Goal: Register for event/course

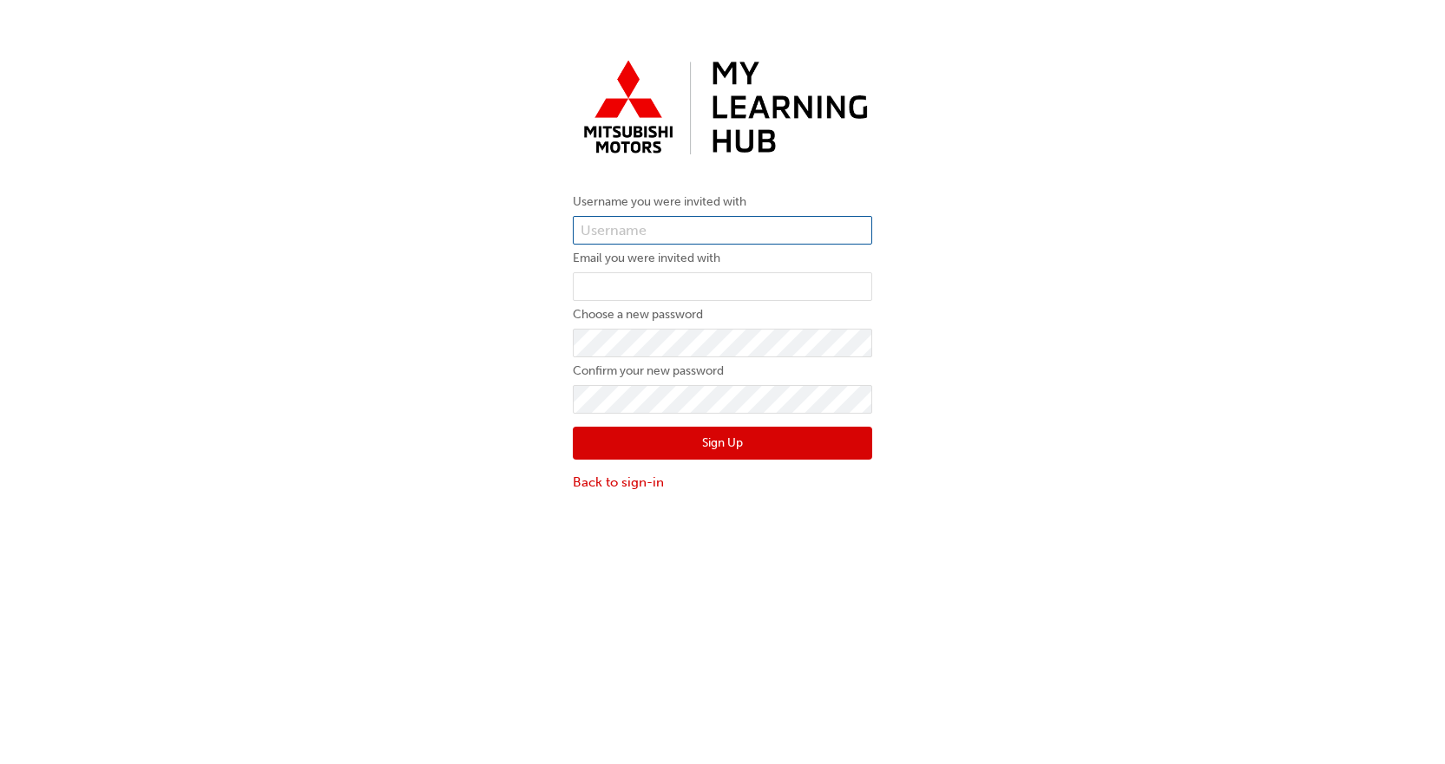
click at [792, 220] on input "text" at bounding box center [722, 231] width 299 height 30
paste input "0005748973"
type input "0005748973"
click at [765, 285] on input "email" at bounding box center [722, 287] width 299 height 30
click at [751, 285] on input "email" at bounding box center [722, 287] width 299 height 30
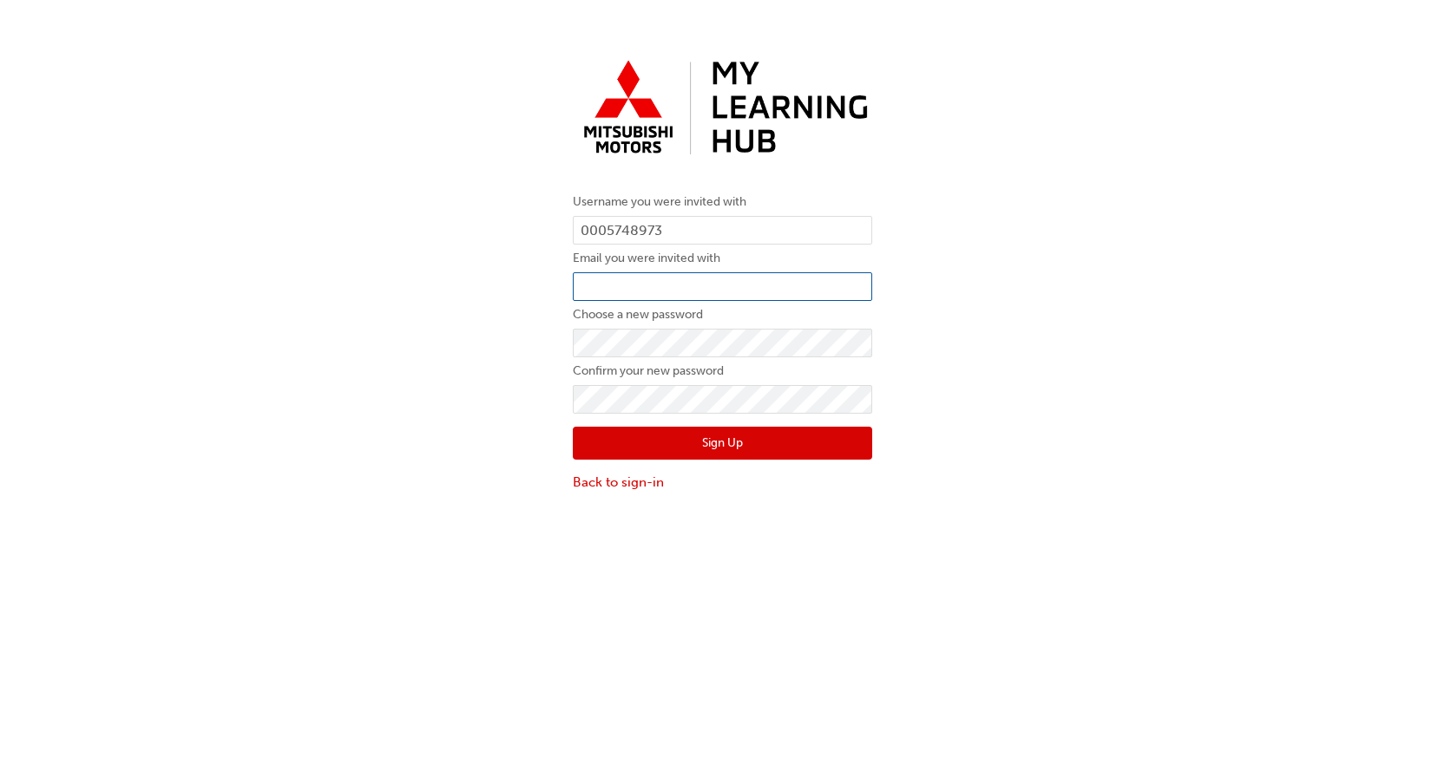
paste input "rscully@essendonmitsubishi.com.au"
click at [585, 290] on input "rscully@essendonmitsubishi.com.au" at bounding box center [722, 287] width 299 height 30
type input "rscully@essendonmitsubishi.com.au"
click at [1032, 601] on div "Username you were invited with 0005748973 Email you were invited with rscully@e…" at bounding box center [722, 421] width 1445 height 764
click at [732, 448] on button "Sign Up" at bounding box center [722, 443] width 299 height 33
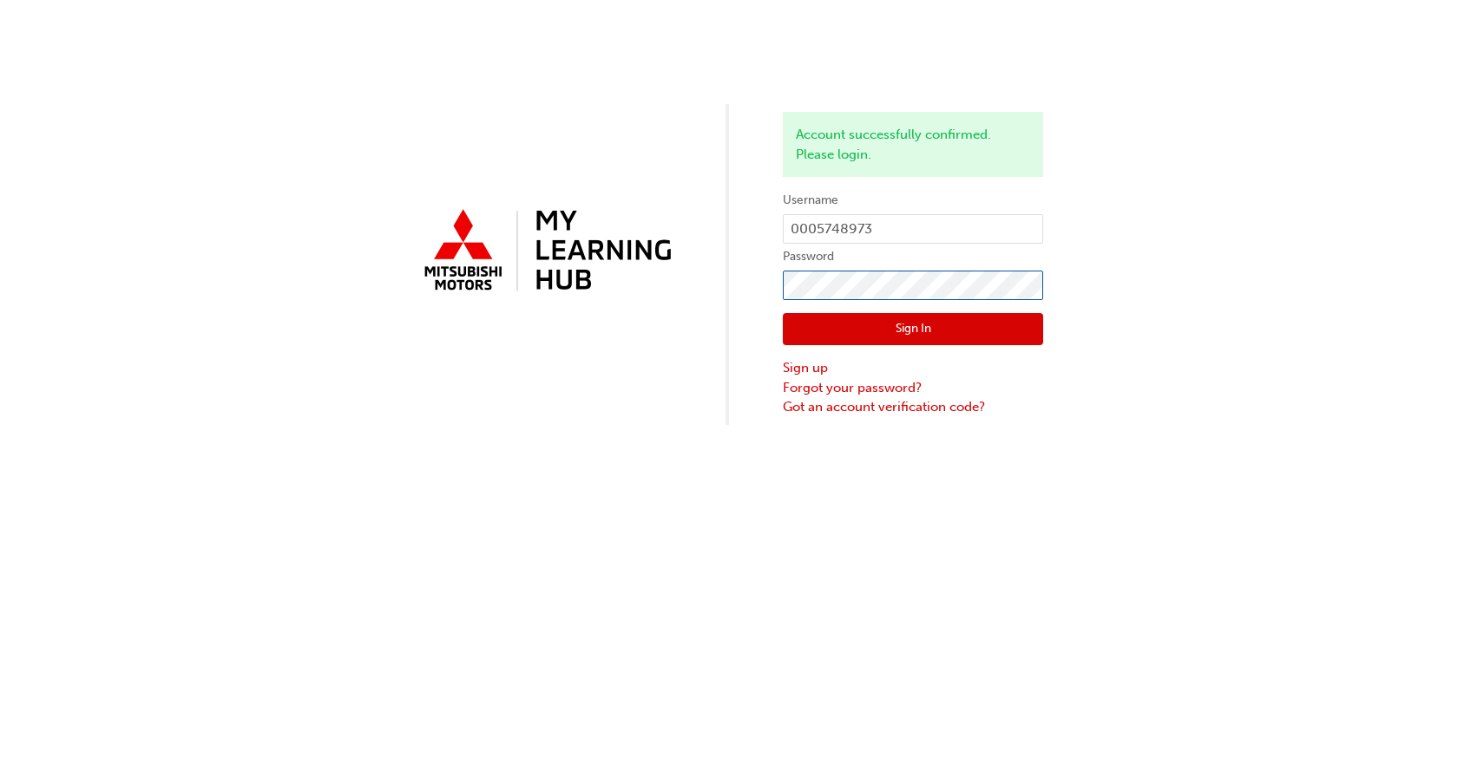
click button "Sign In" at bounding box center [913, 329] width 260 height 33
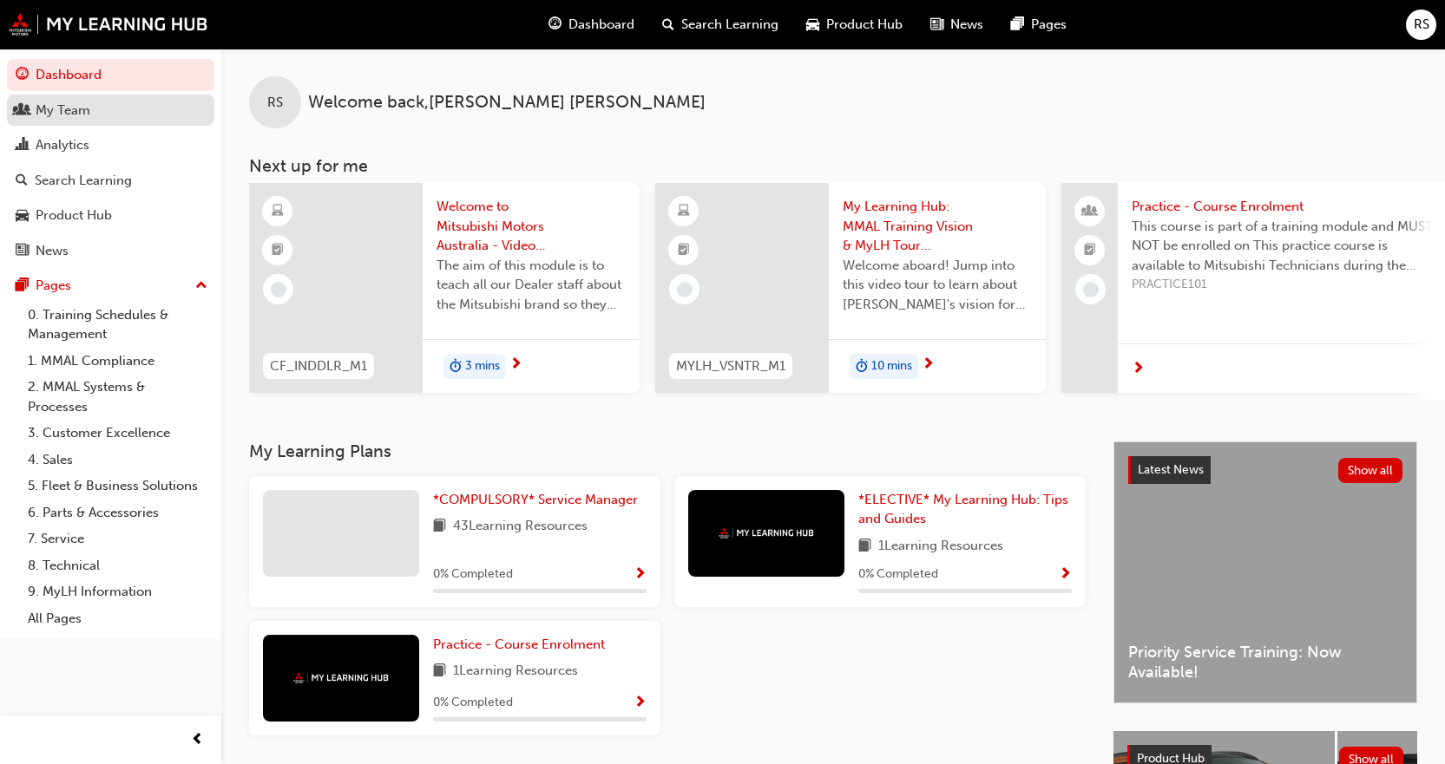
click at [77, 96] on link "My Team" at bounding box center [110, 111] width 207 height 32
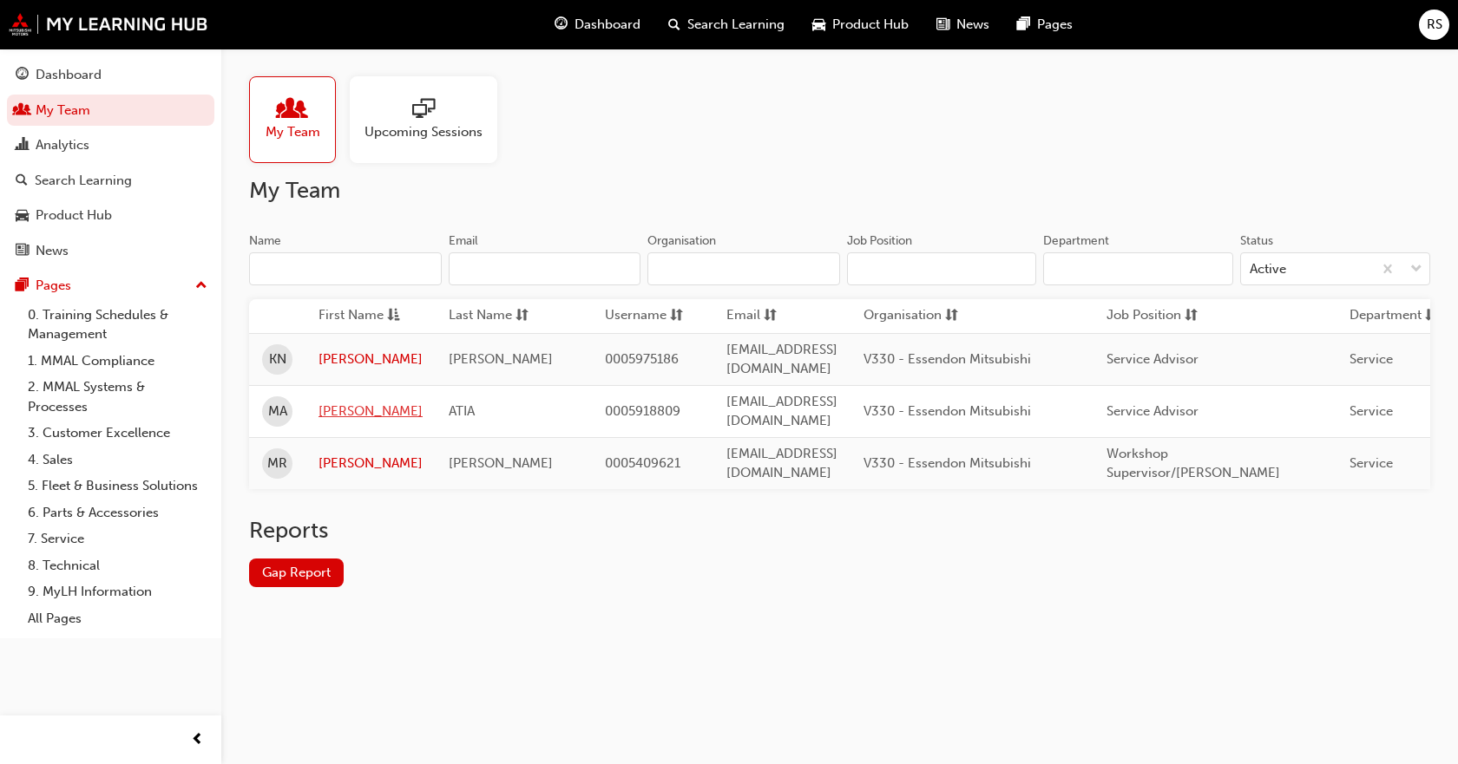
click at [337, 406] on link "[PERSON_NAME]" at bounding box center [370, 412] width 104 height 20
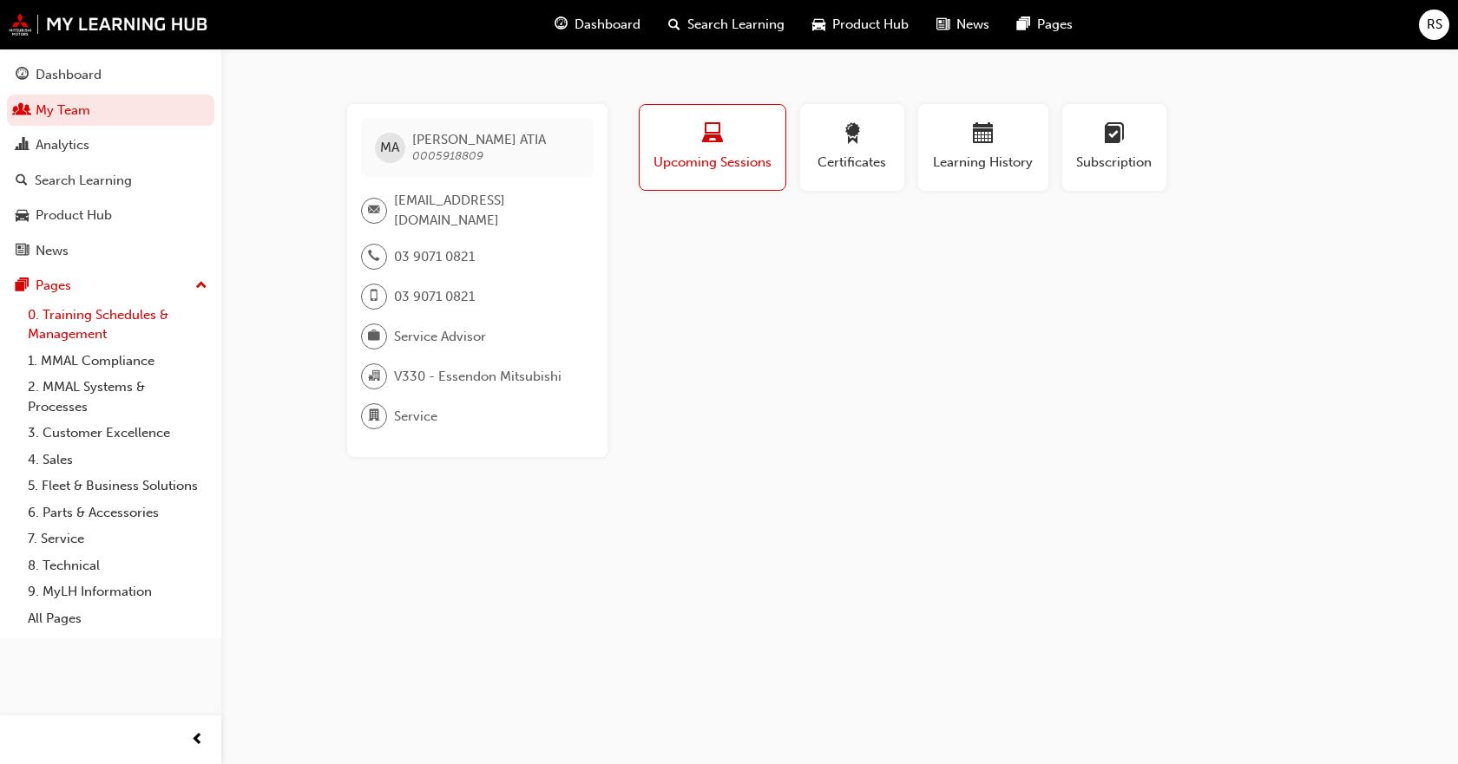
click at [88, 337] on link "0. Training Schedules & Management" at bounding box center [118, 325] width 194 height 46
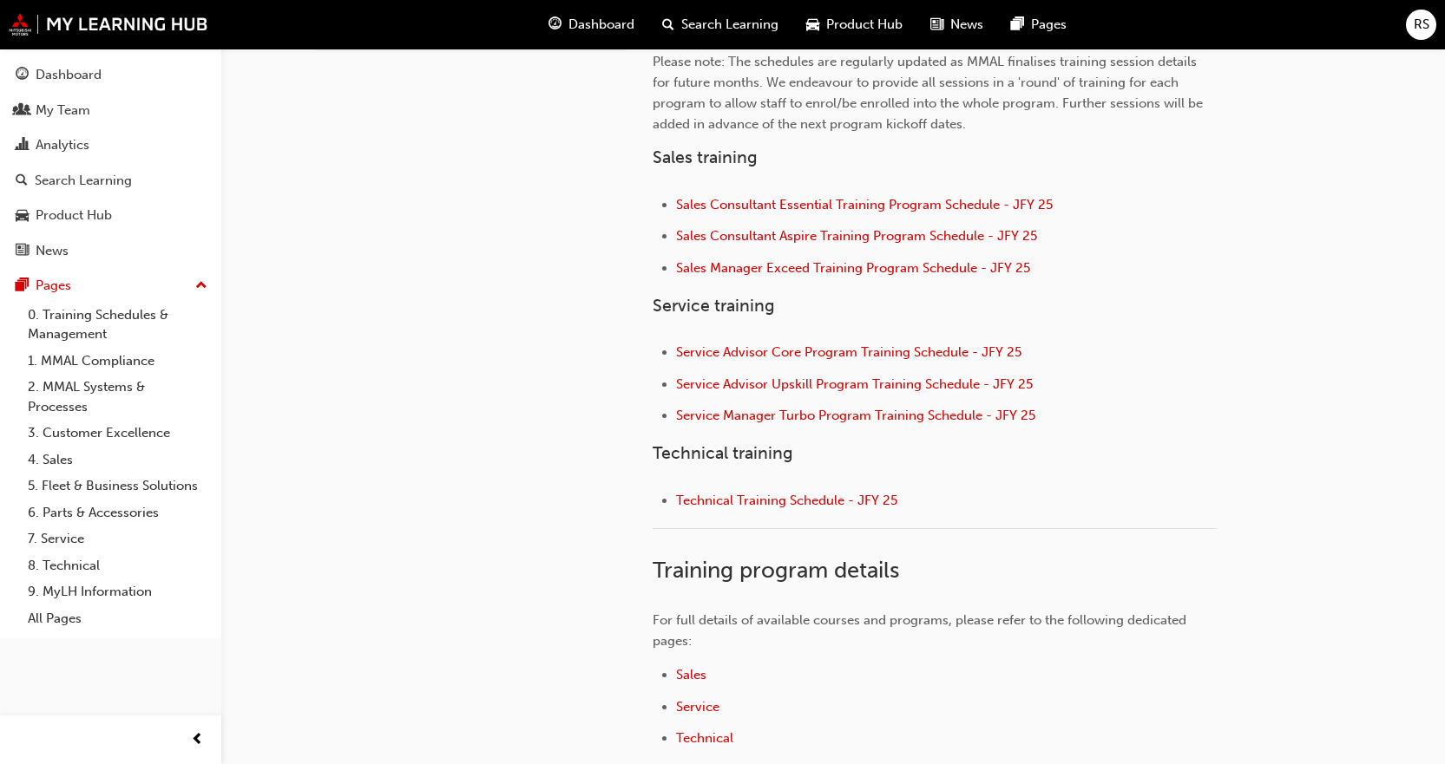
scroll to position [607, 0]
click at [704, 712] on span "Service" at bounding box center [697, 708] width 43 height 16
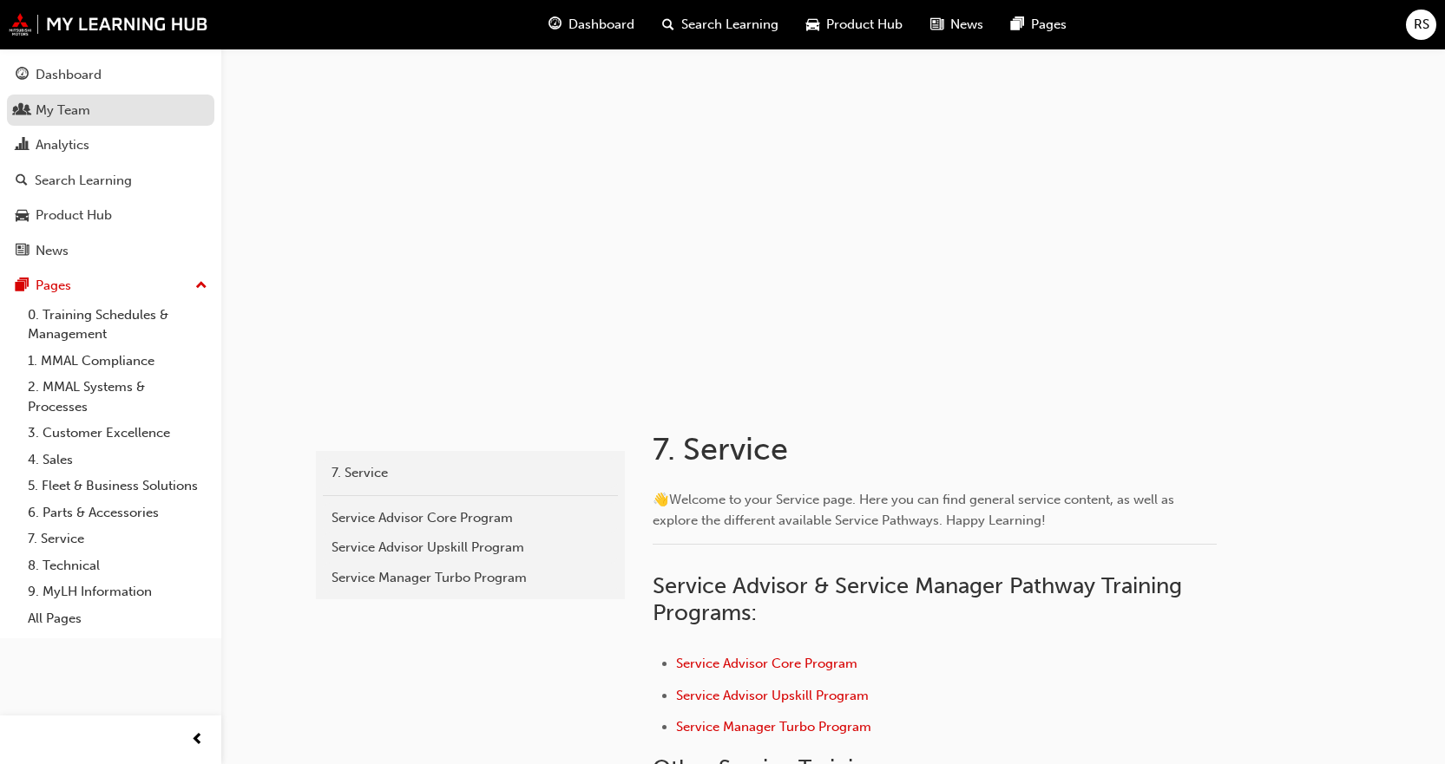
click at [115, 114] on div "My Team" at bounding box center [111, 111] width 190 height 22
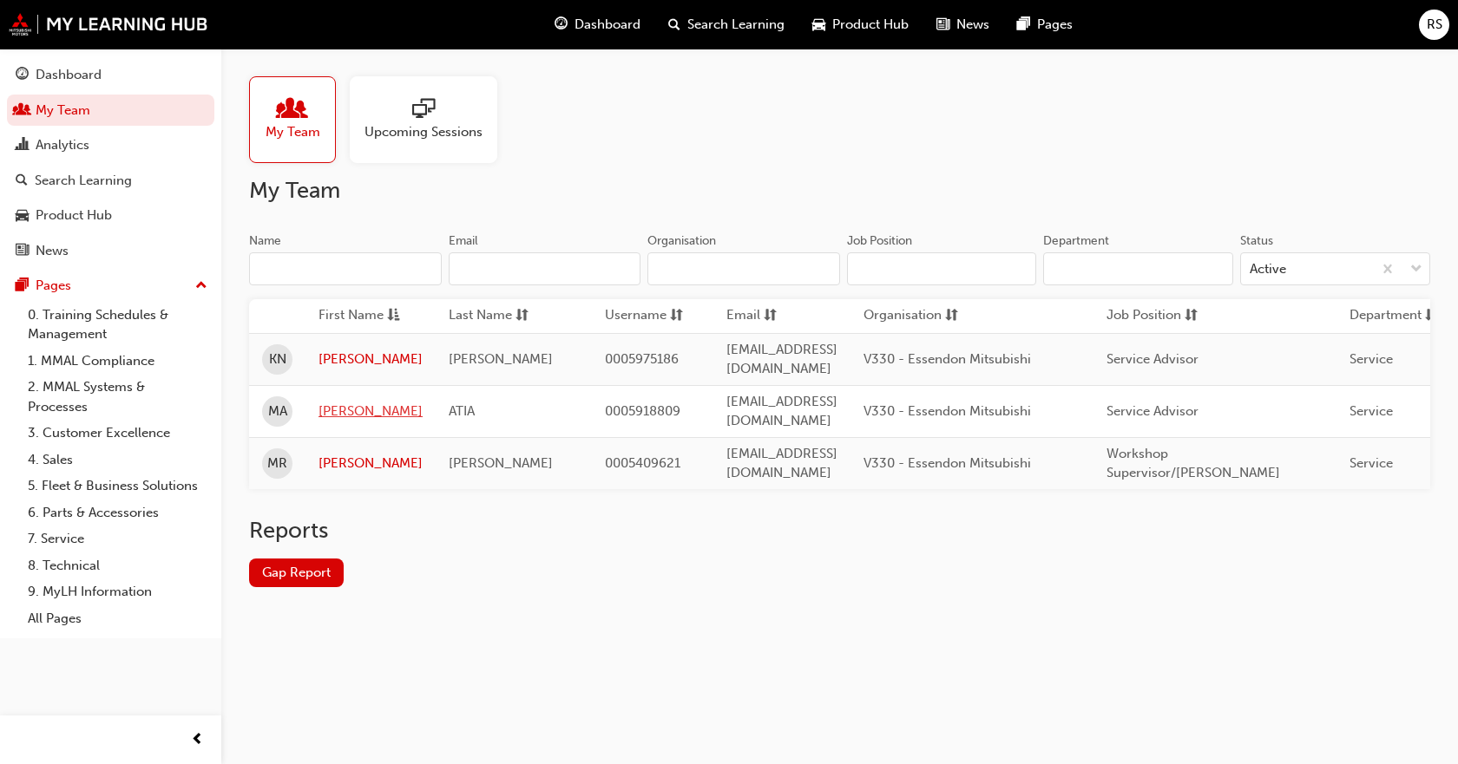
click at [342, 402] on link "[PERSON_NAME]" at bounding box center [370, 412] width 104 height 20
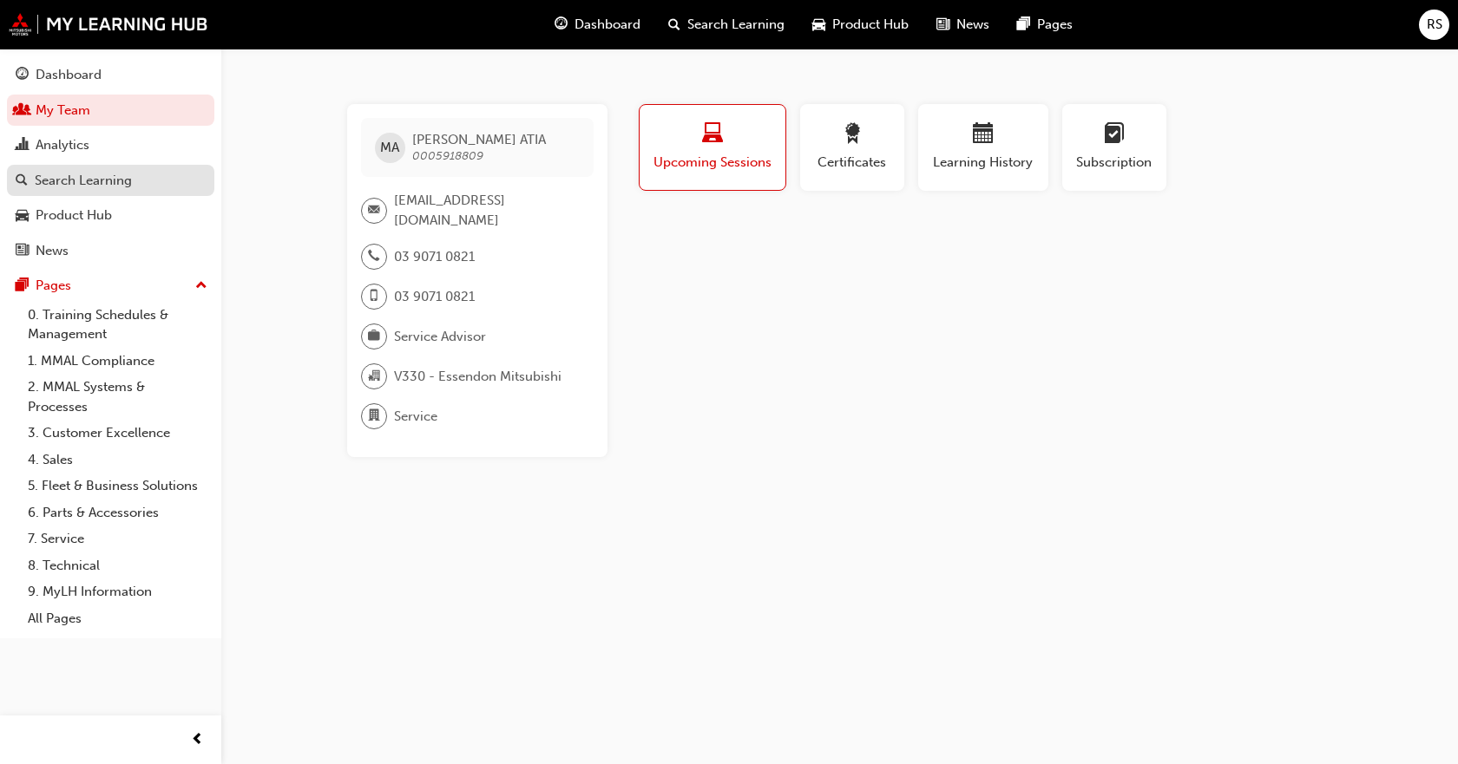
click at [109, 183] on div "Search Learning" at bounding box center [83, 181] width 97 height 20
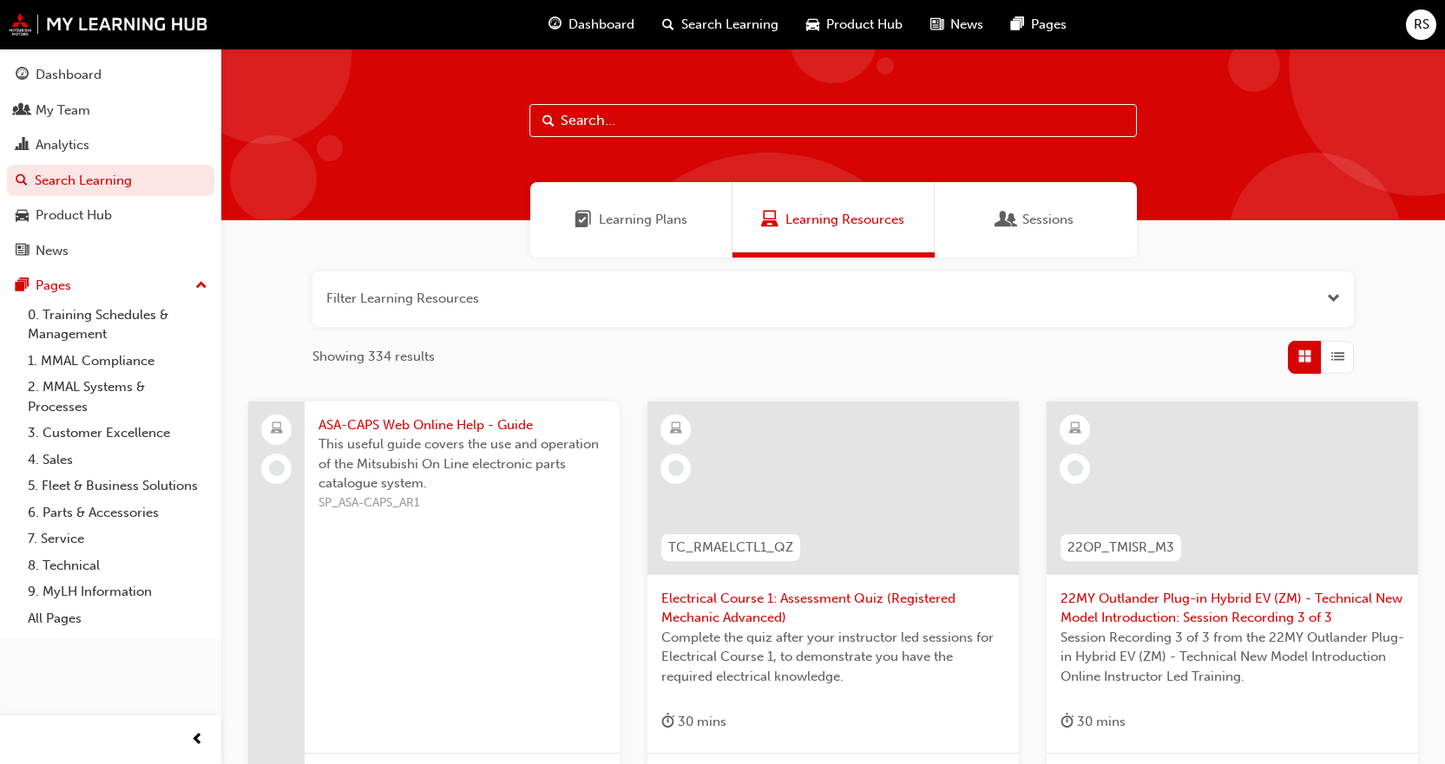
click at [1057, 220] on span "Sessions" at bounding box center [1047, 220] width 51 height 20
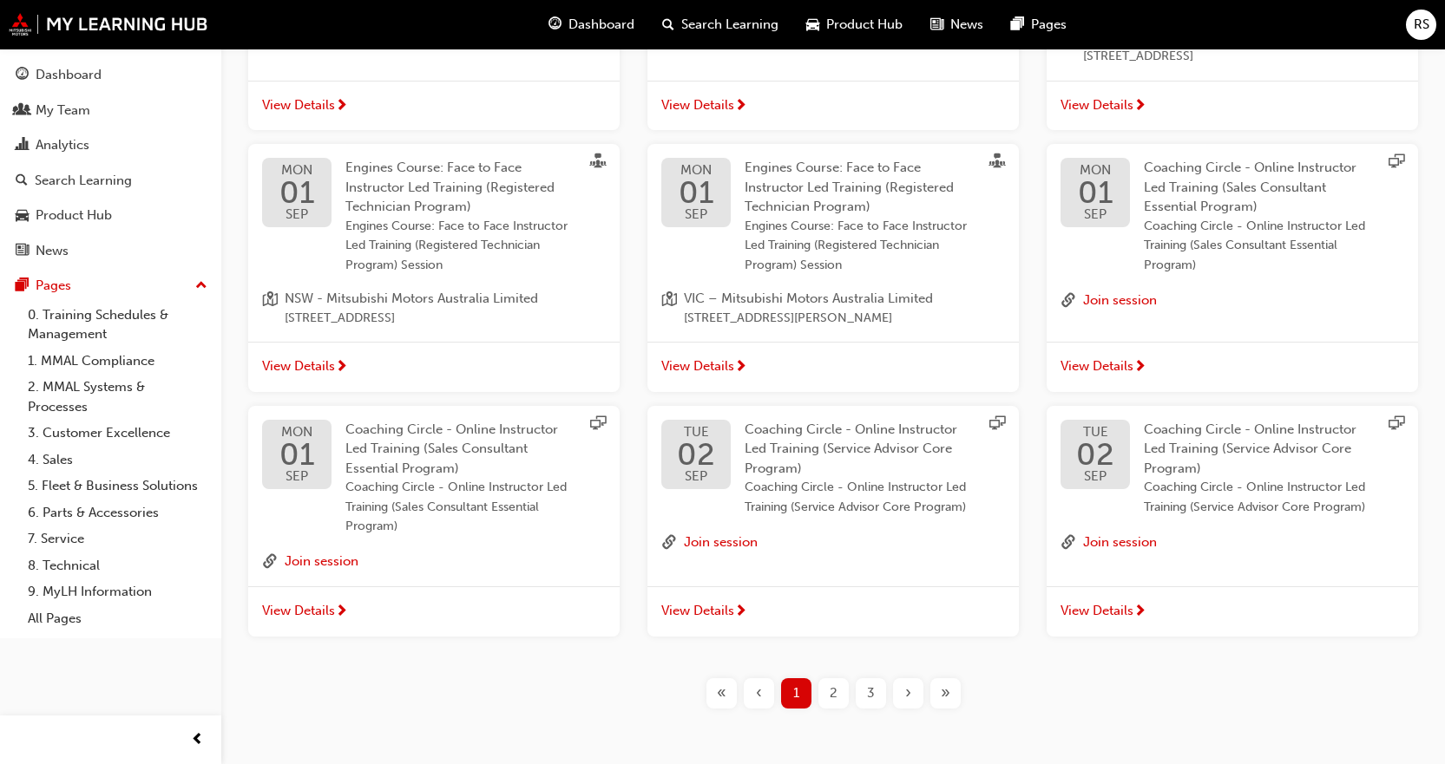
scroll to position [576, 0]
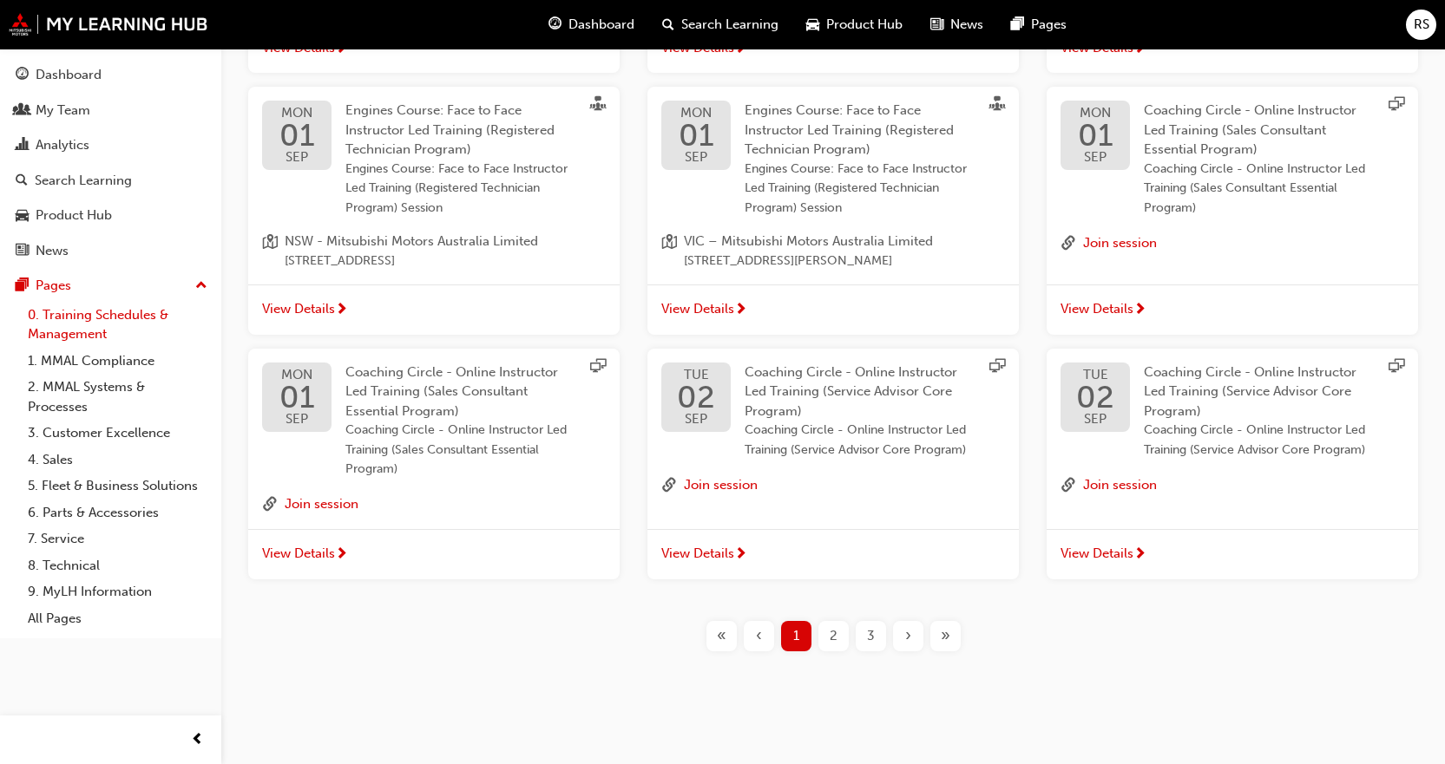
click at [76, 323] on link "0. Training Schedules & Management" at bounding box center [118, 325] width 194 height 46
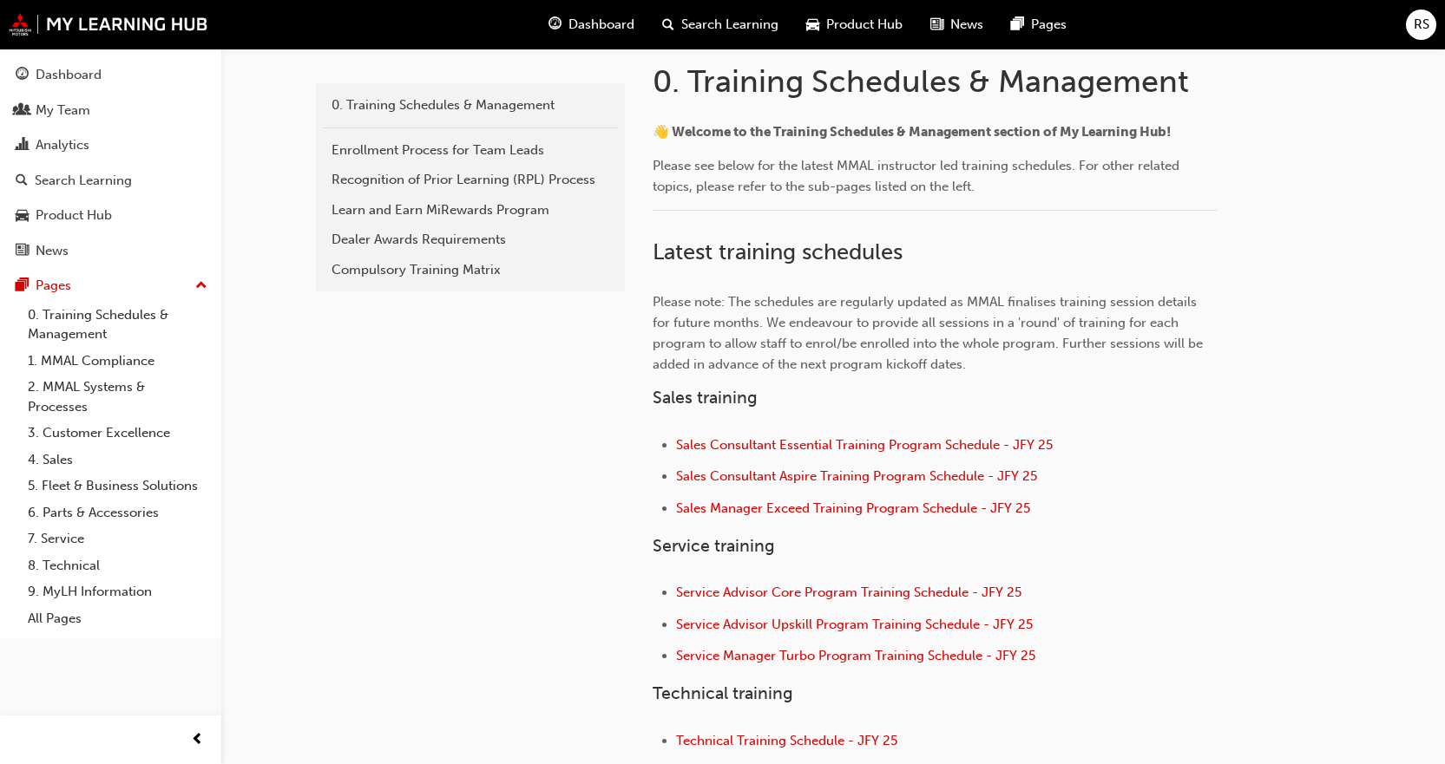
scroll to position [434, 0]
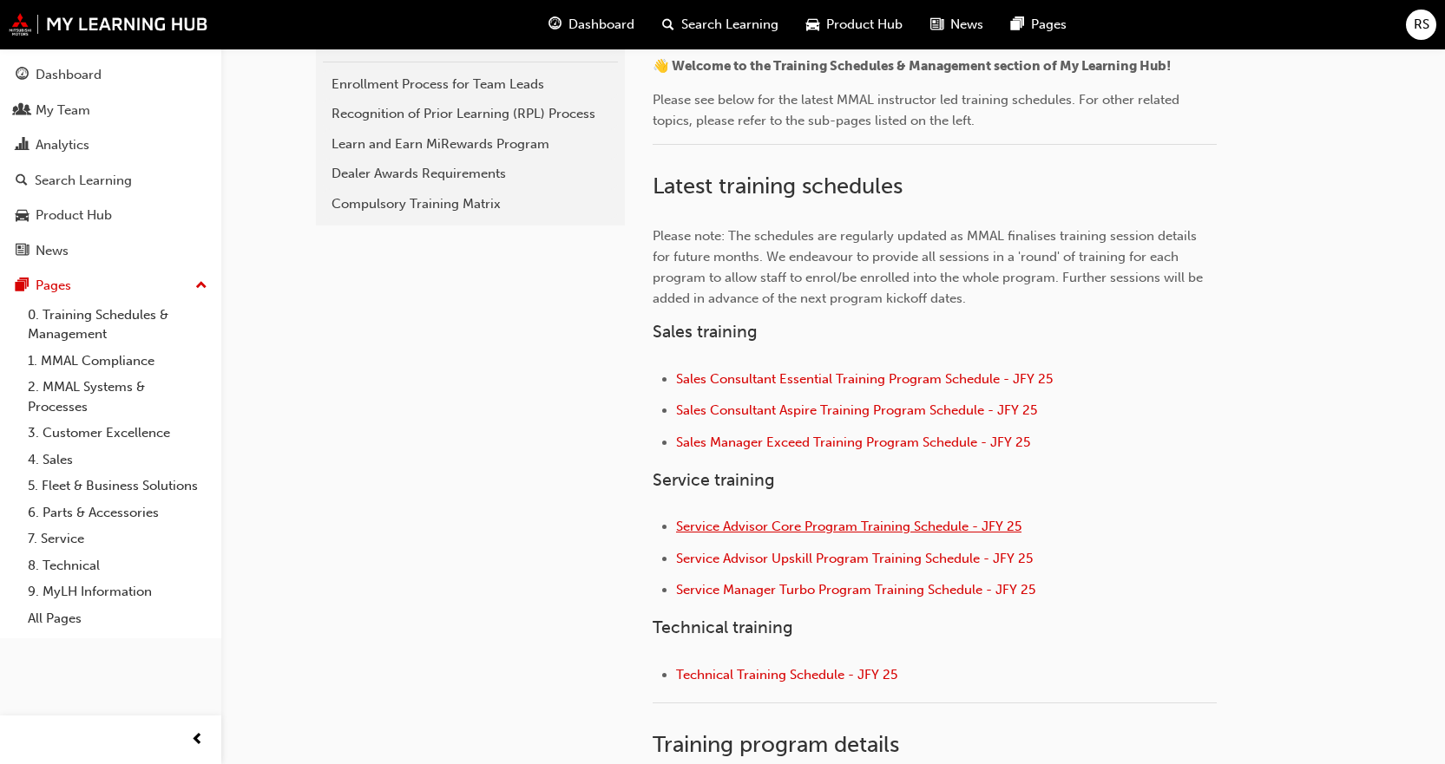
click at [925, 525] on span "Service Advisor Core Program Training Schedule - JFY 25" at bounding box center [848, 527] width 345 height 16
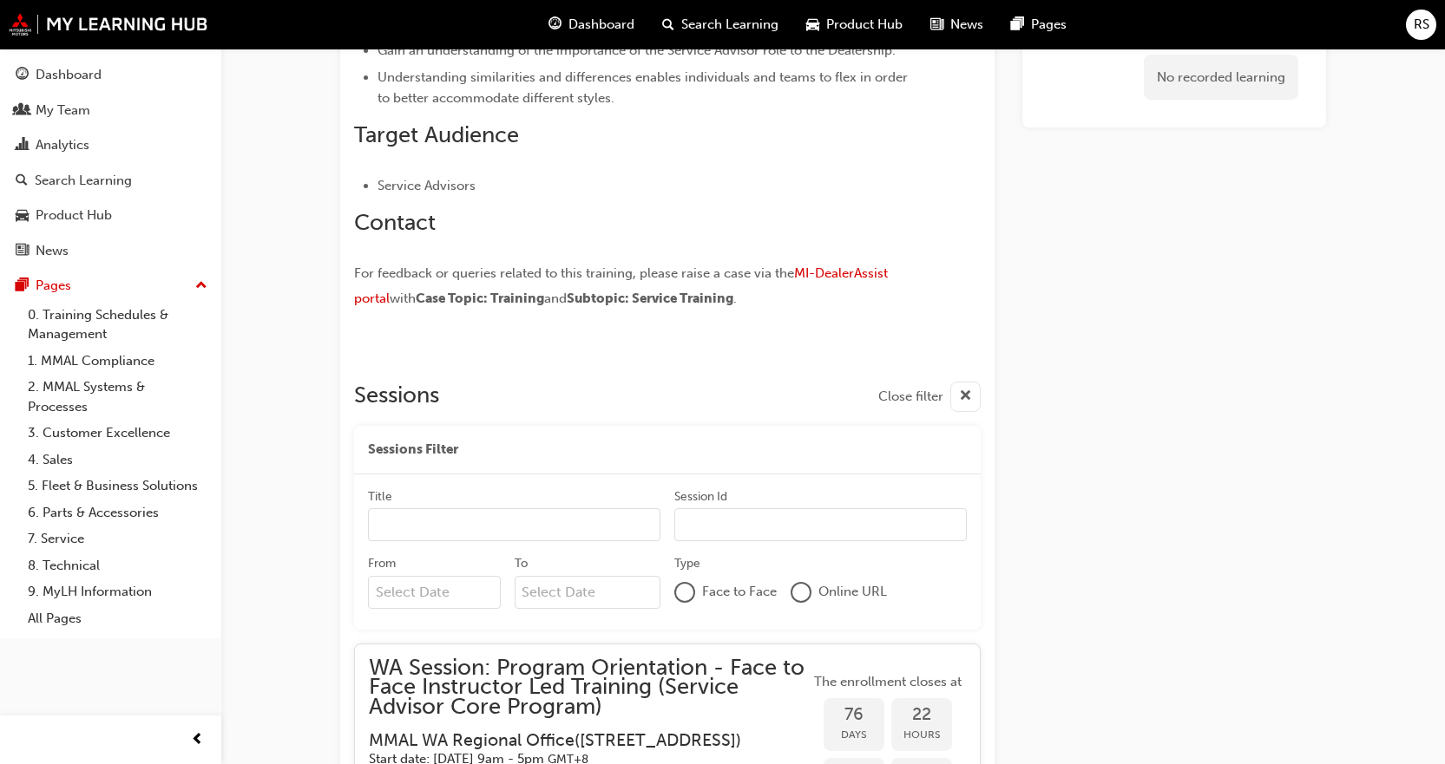
scroll to position [1079, 0]
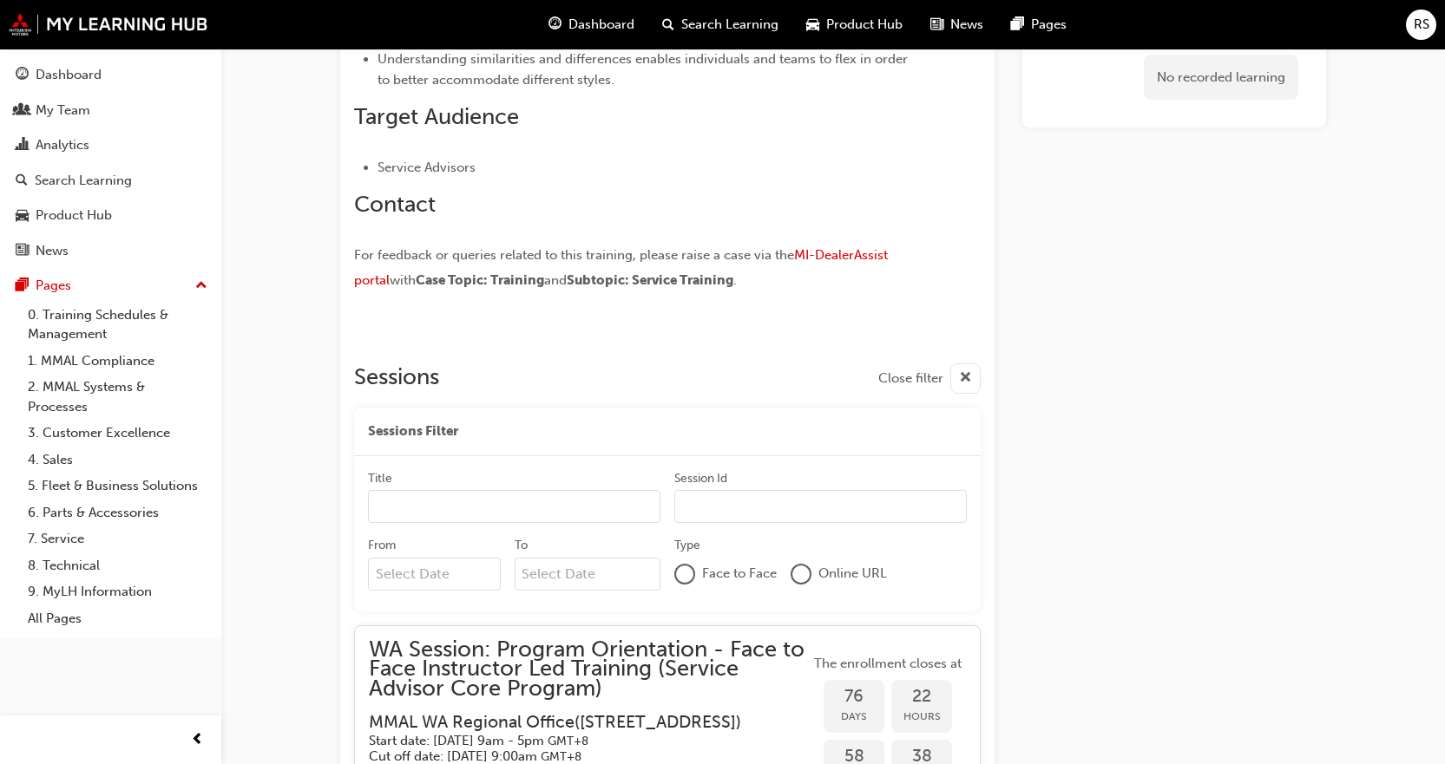
click at [473, 509] on input "Title" at bounding box center [514, 506] width 292 height 33
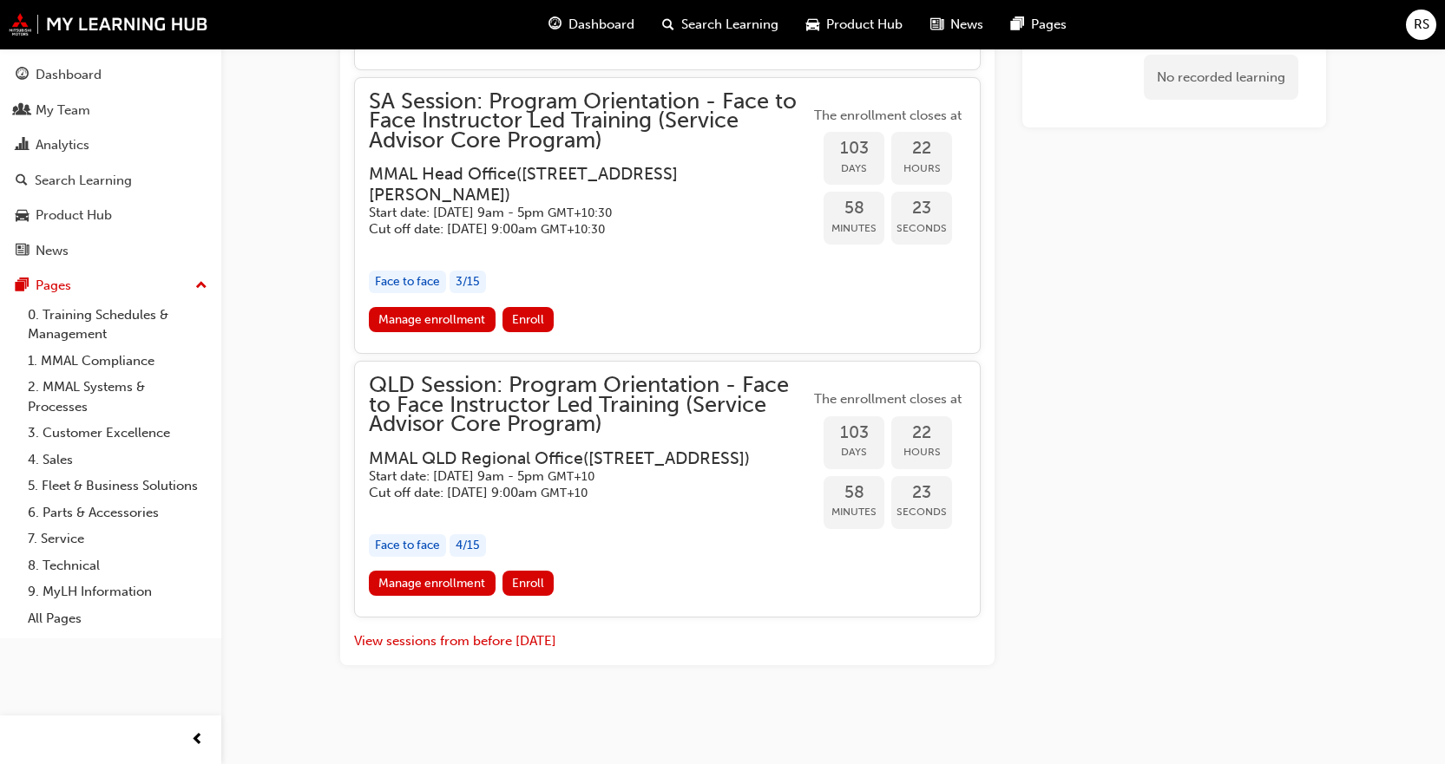
scroll to position [2500, 0]
click at [497, 649] on button "View sessions from before today" at bounding box center [455, 642] width 202 height 20
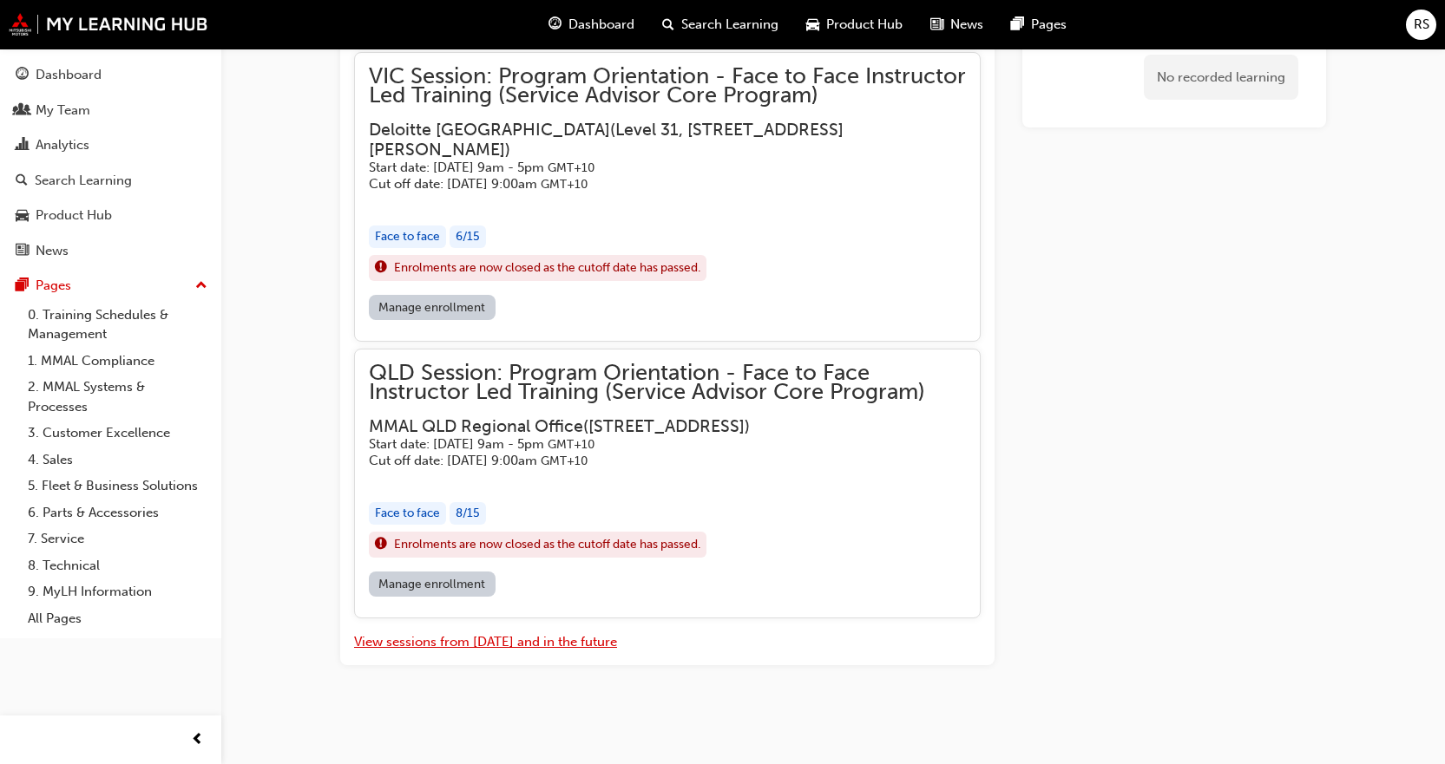
scroll to position [10557, 0]
click at [524, 645] on button "View sessions from today and in the future" at bounding box center [485, 643] width 263 height 20
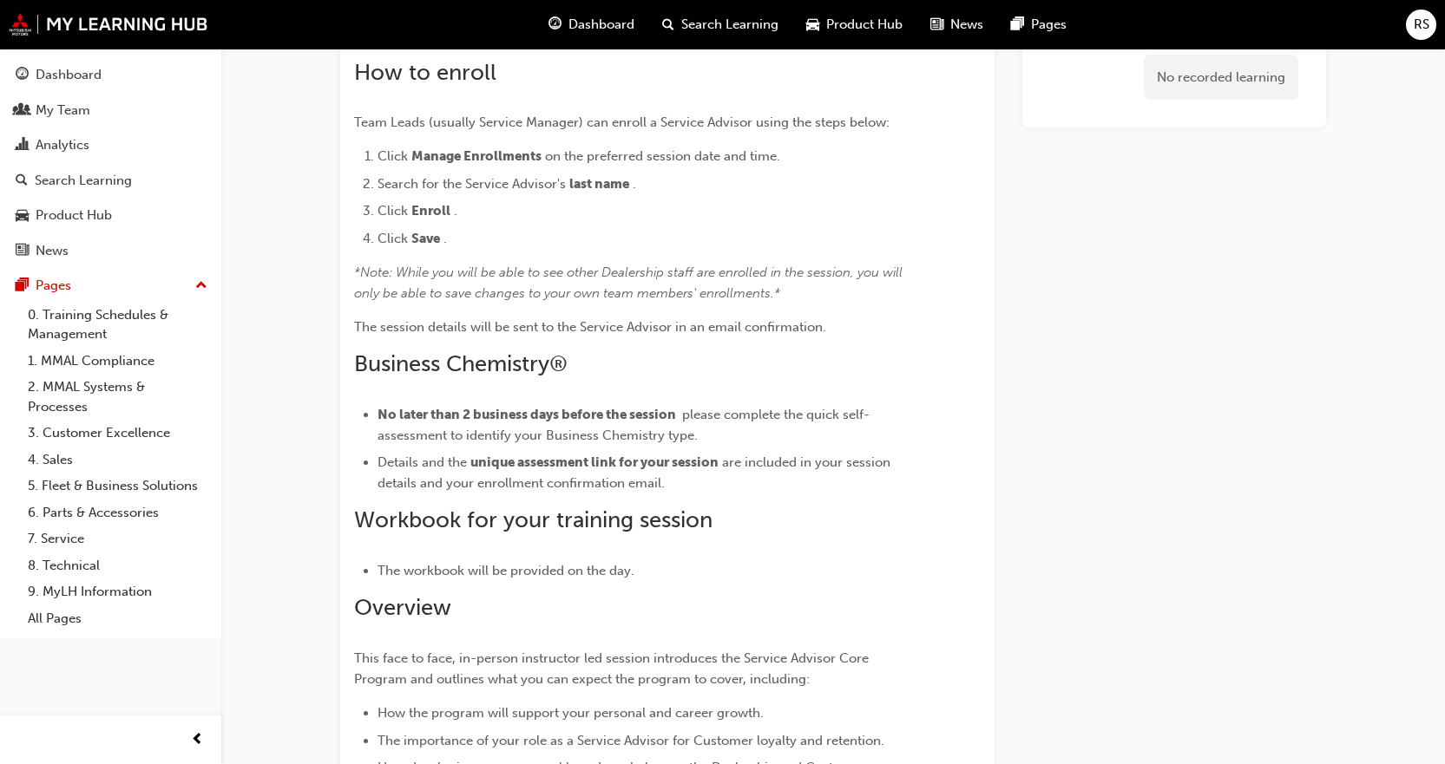
scroll to position [0, 0]
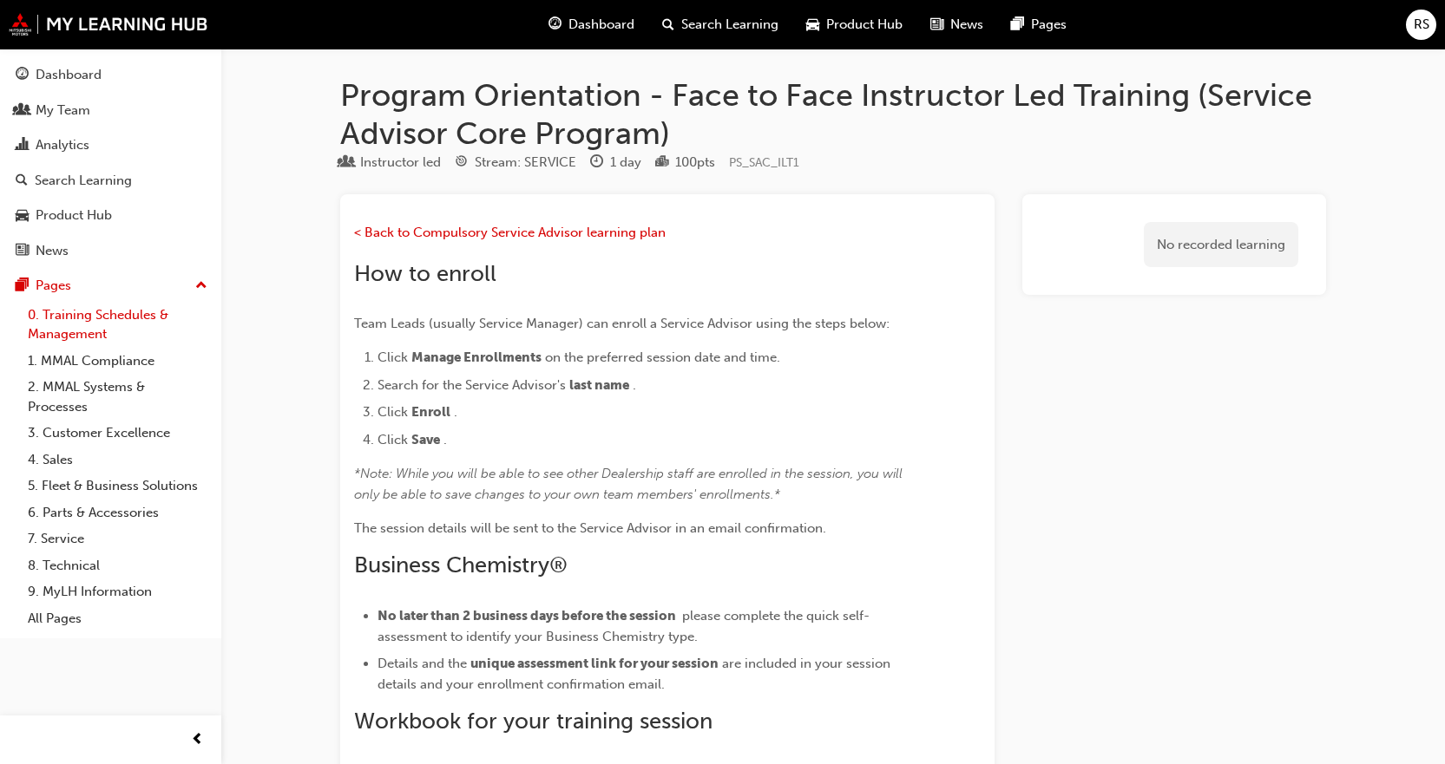
click at [82, 326] on link "0. Training Schedules & Management" at bounding box center [118, 325] width 194 height 46
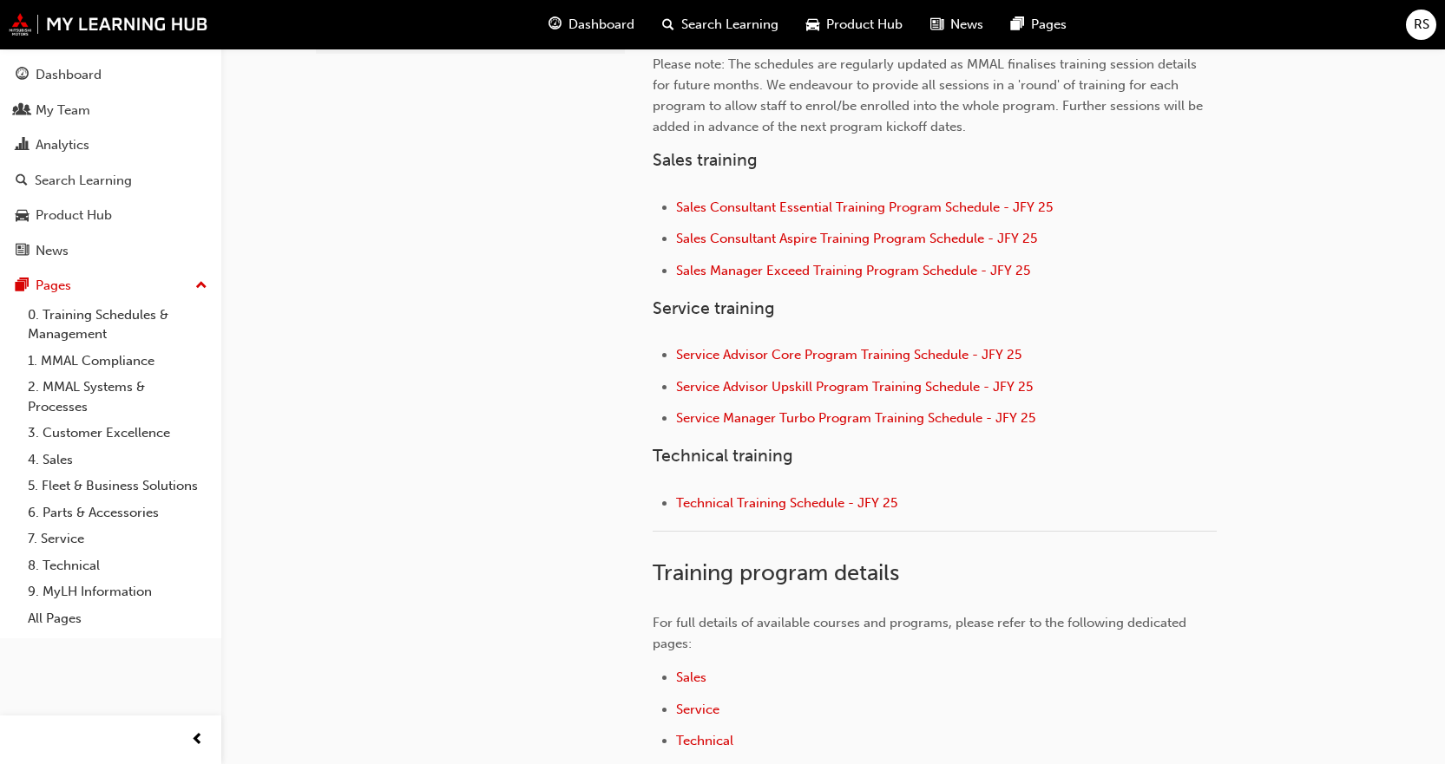
scroll to position [607, 0]
click at [880, 359] on span "Service Advisor Core Program Training Schedule - JFY 25" at bounding box center [848, 353] width 345 height 16
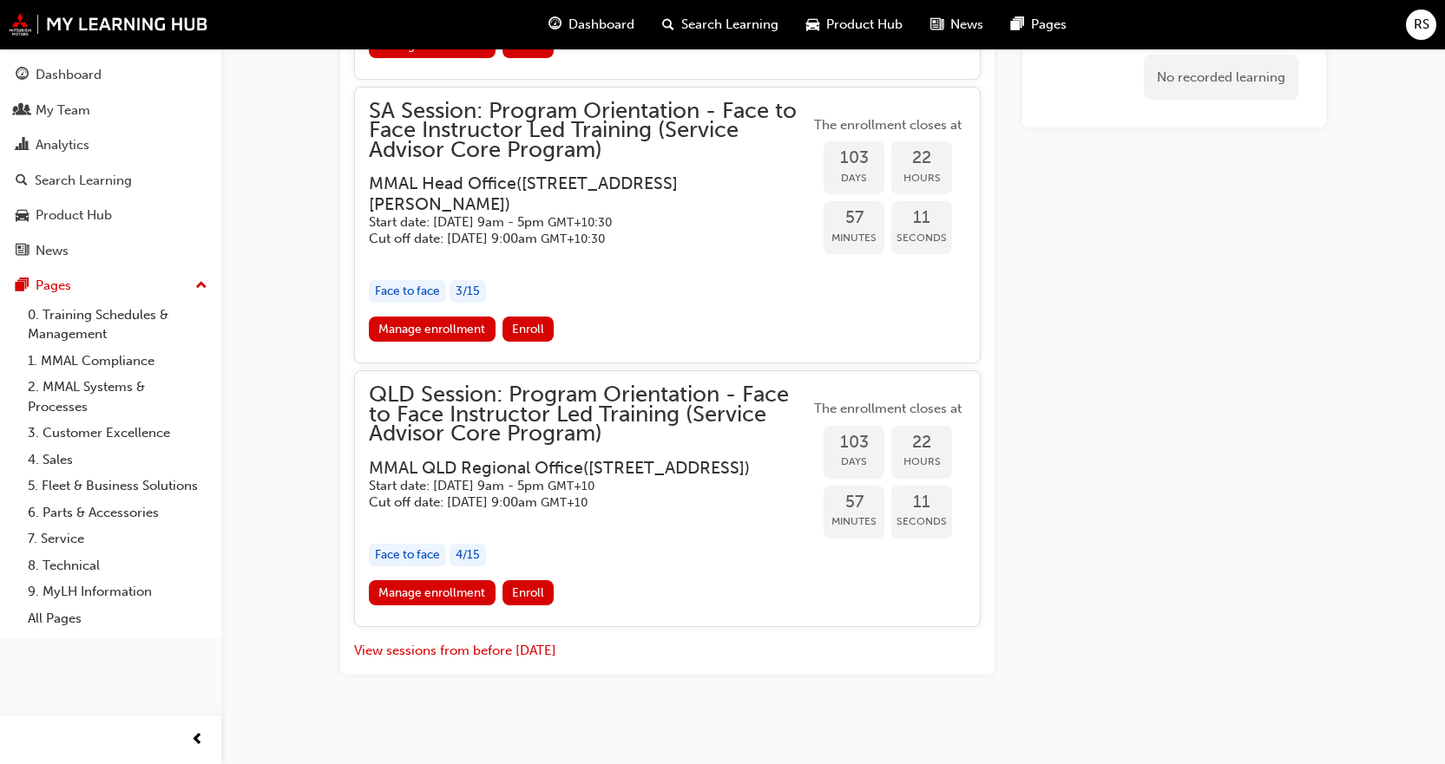
scroll to position [2256, 0]
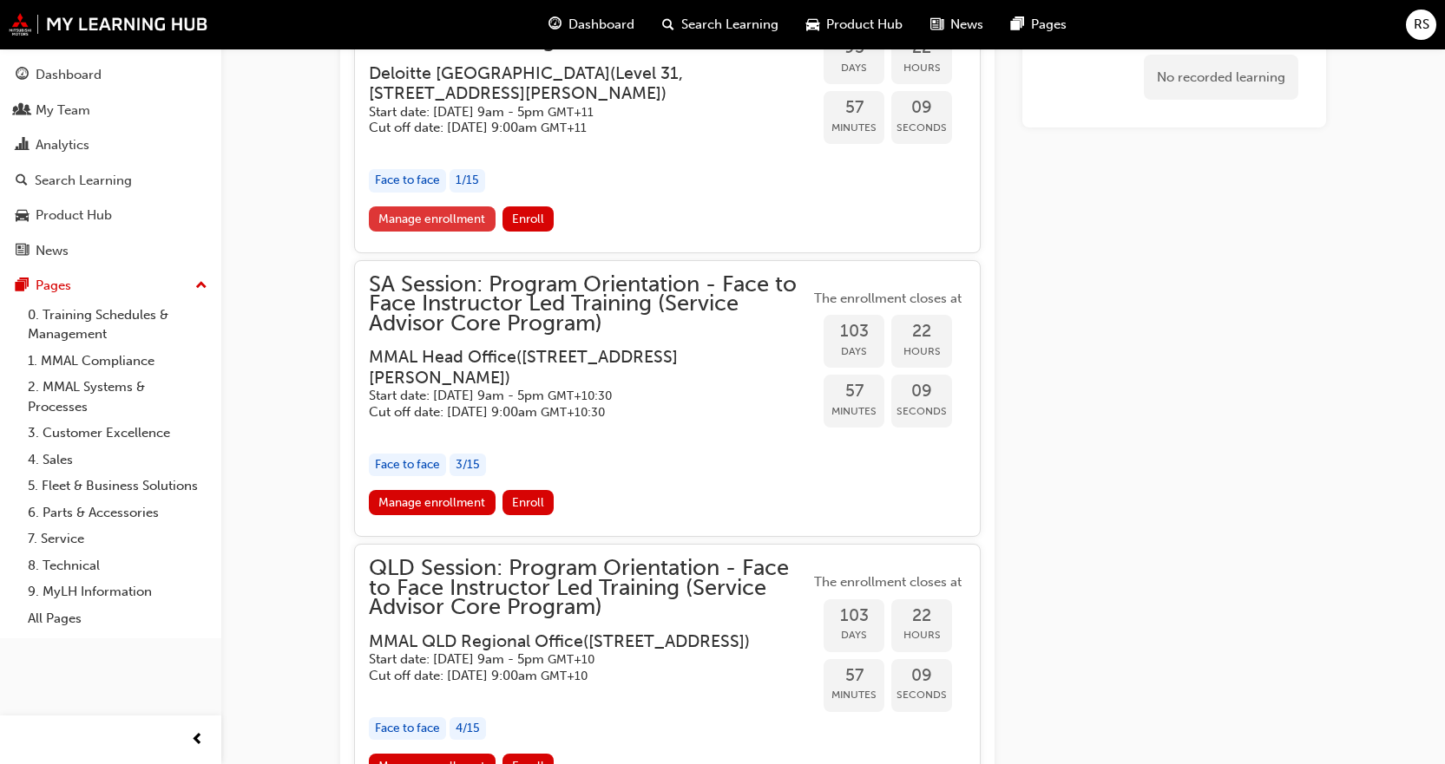
click at [430, 232] on link "Manage enrollment" at bounding box center [432, 219] width 127 height 25
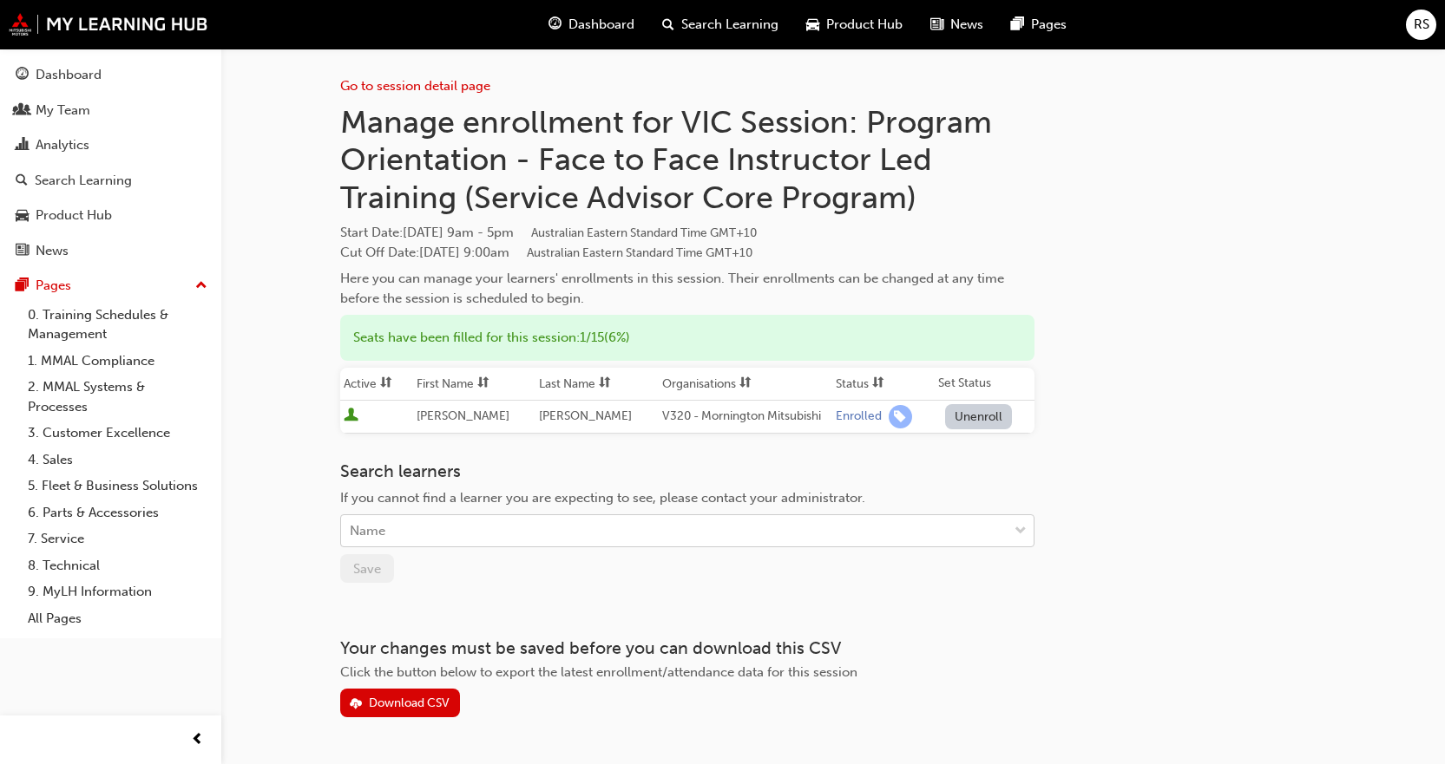
click at [462, 534] on div "Name" at bounding box center [674, 531] width 666 height 30
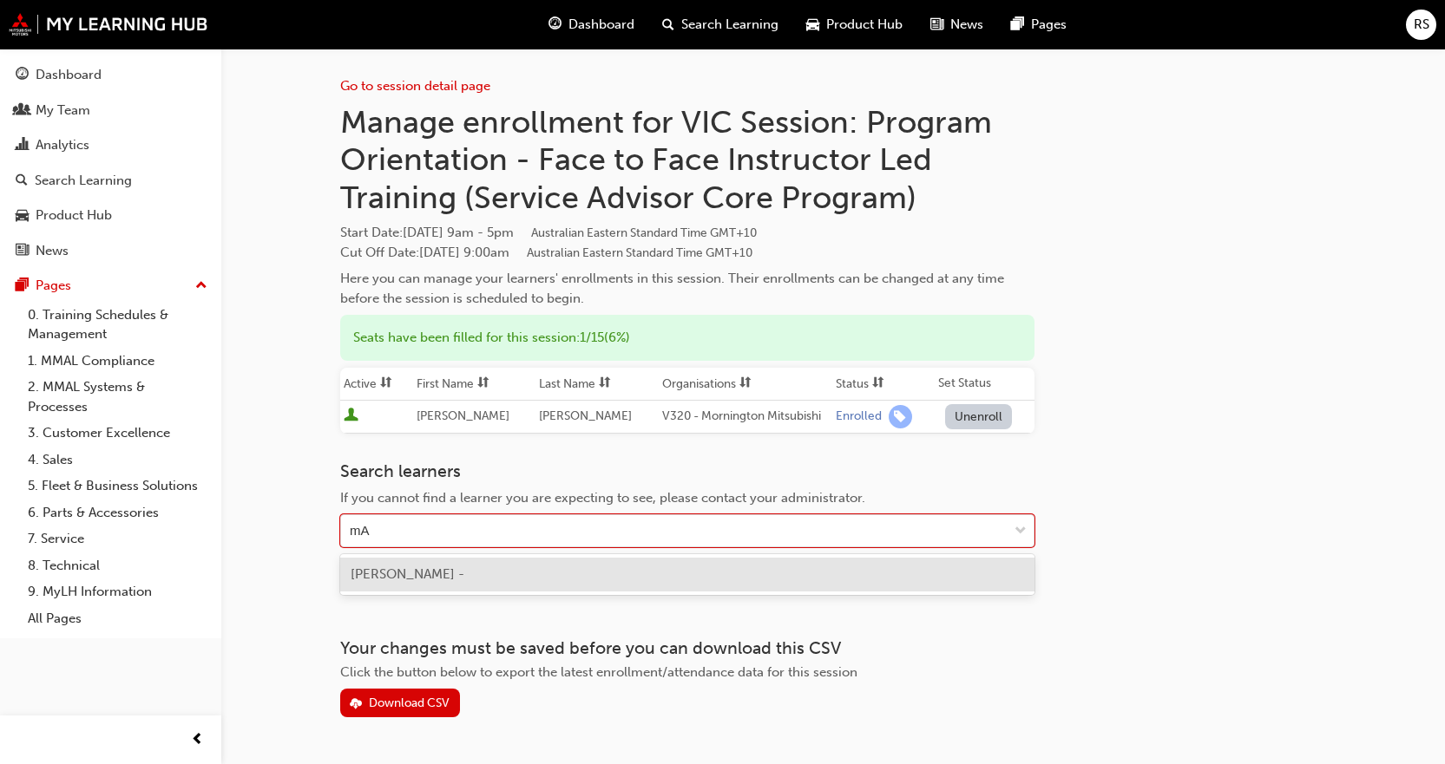
type input "m"
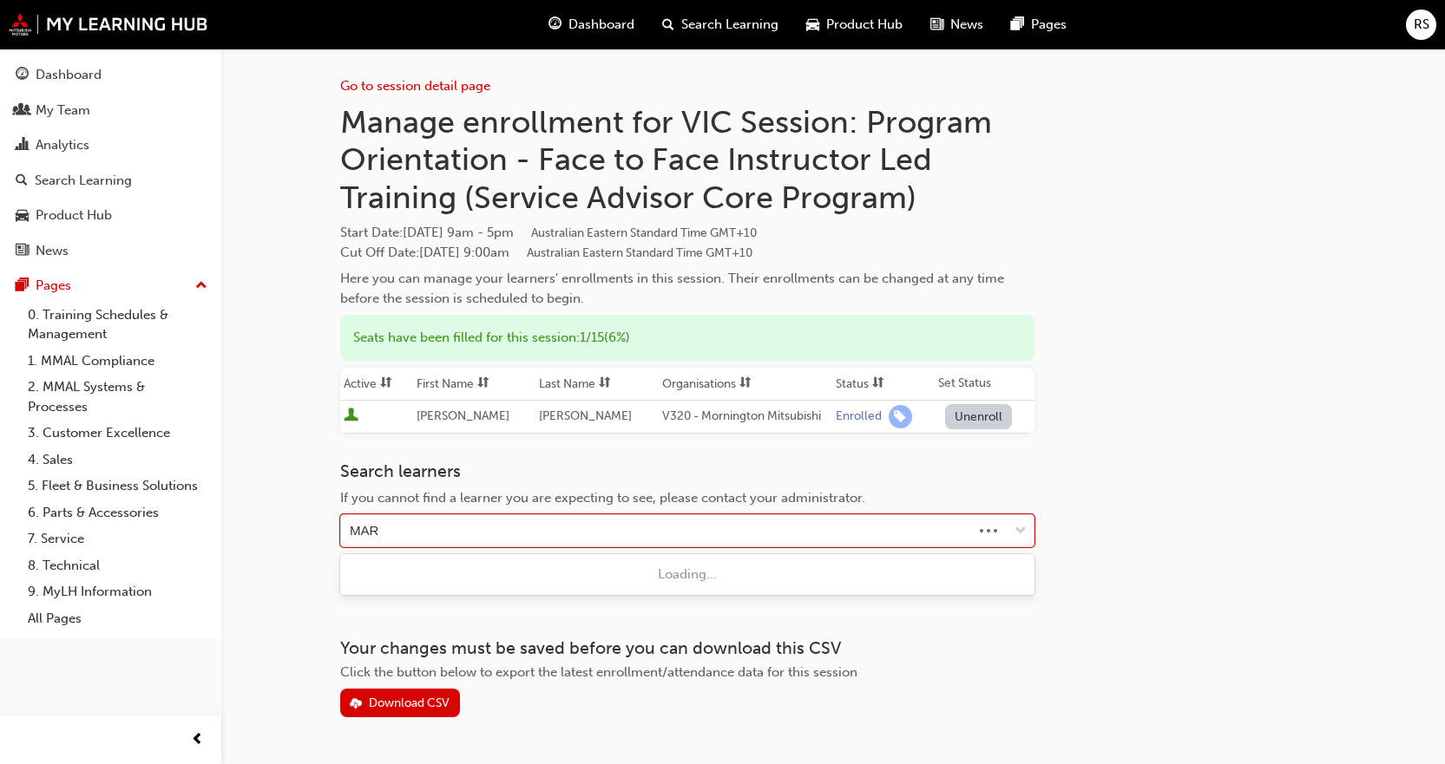
type input "[PERSON_NAME]"
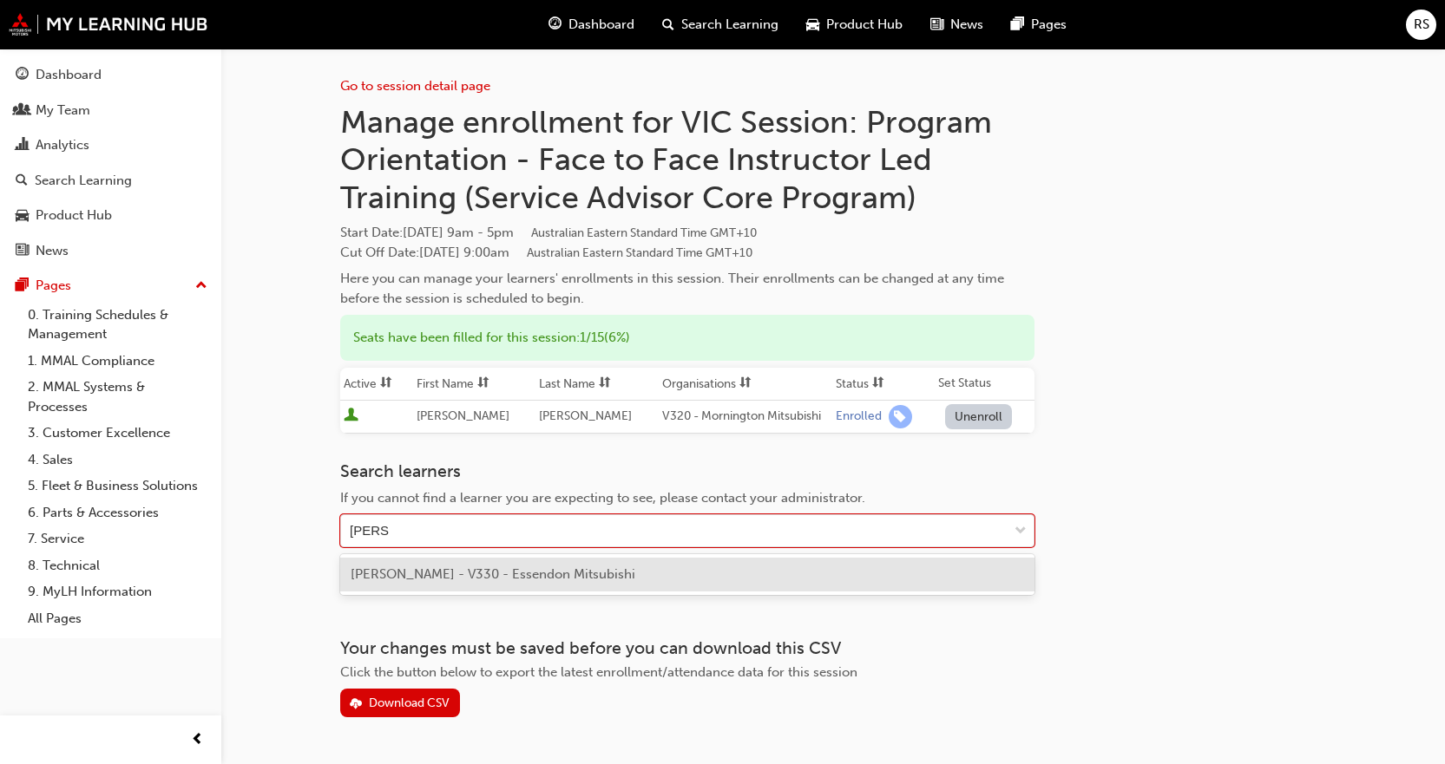
click at [413, 572] on span "[PERSON_NAME] - V330 - Essendon Mitsubishi" at bounding box center [493, 575] width 285 height 16
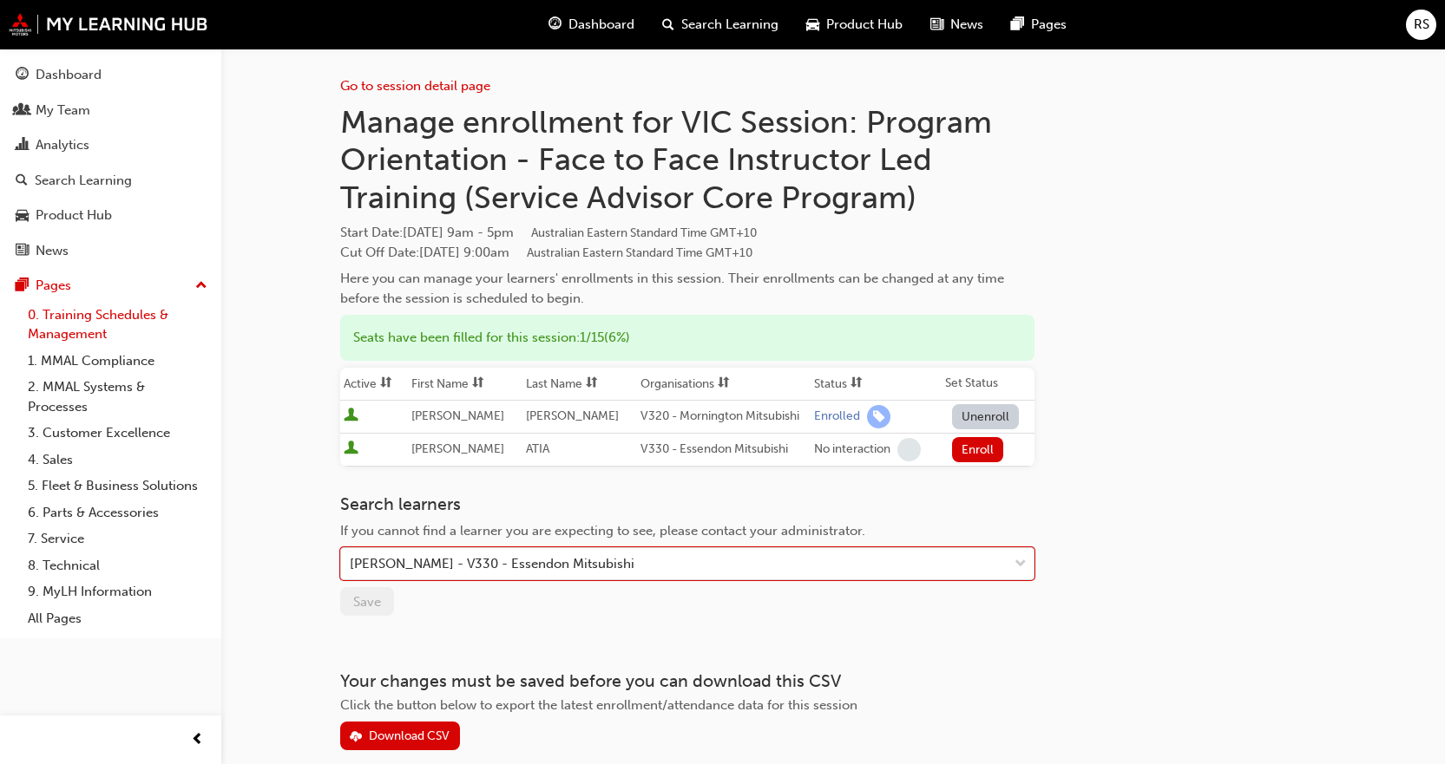
click at [97, 311] on link "0. Training Schedules & Management" at bounding box center [118, 325] width 194 height 46
